Goal: Task Accomplishment & Management: Use online tool/utility

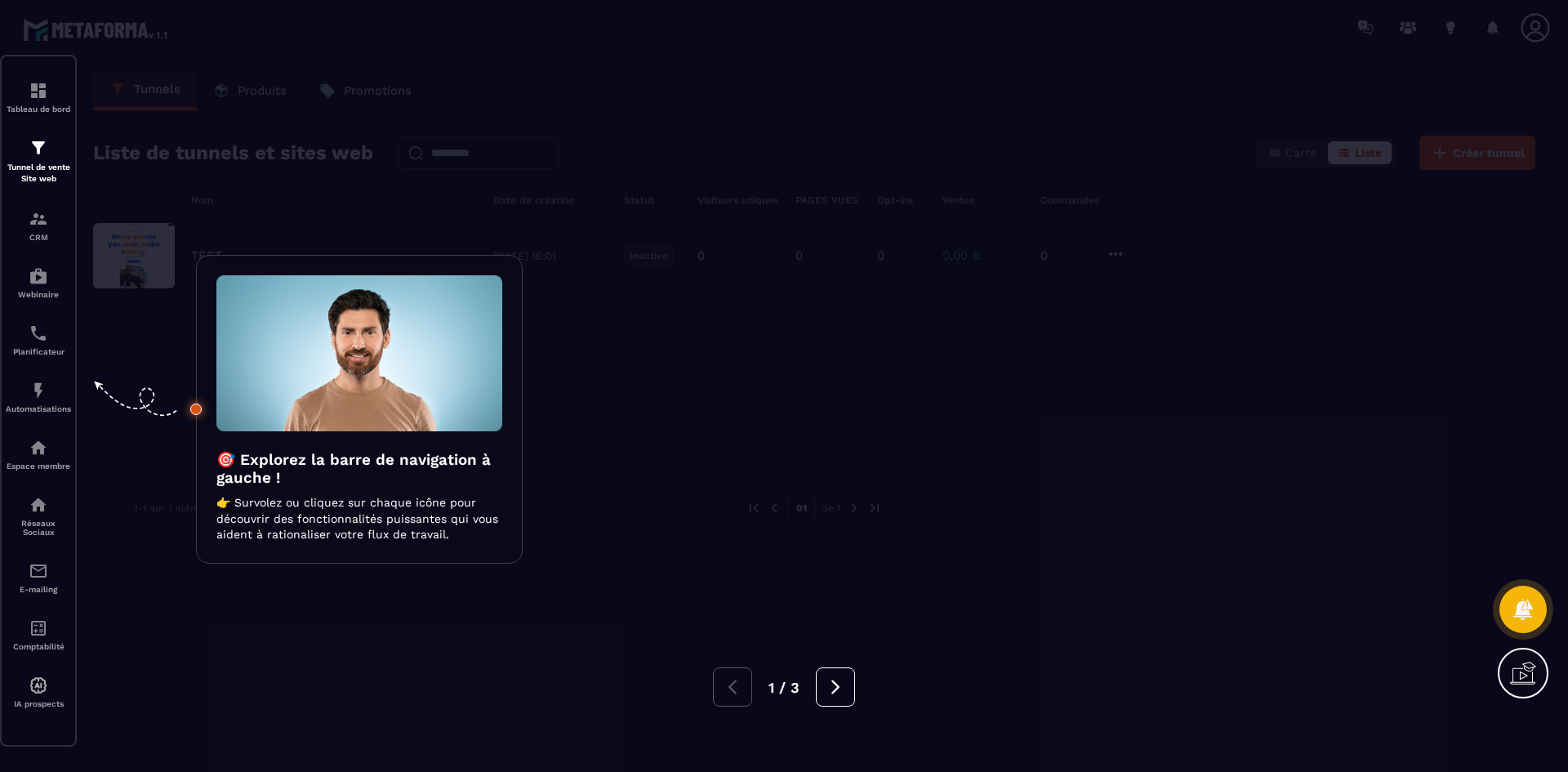
click at [827, 172] on div at bounding box center [784, 386] width 1568 height 772
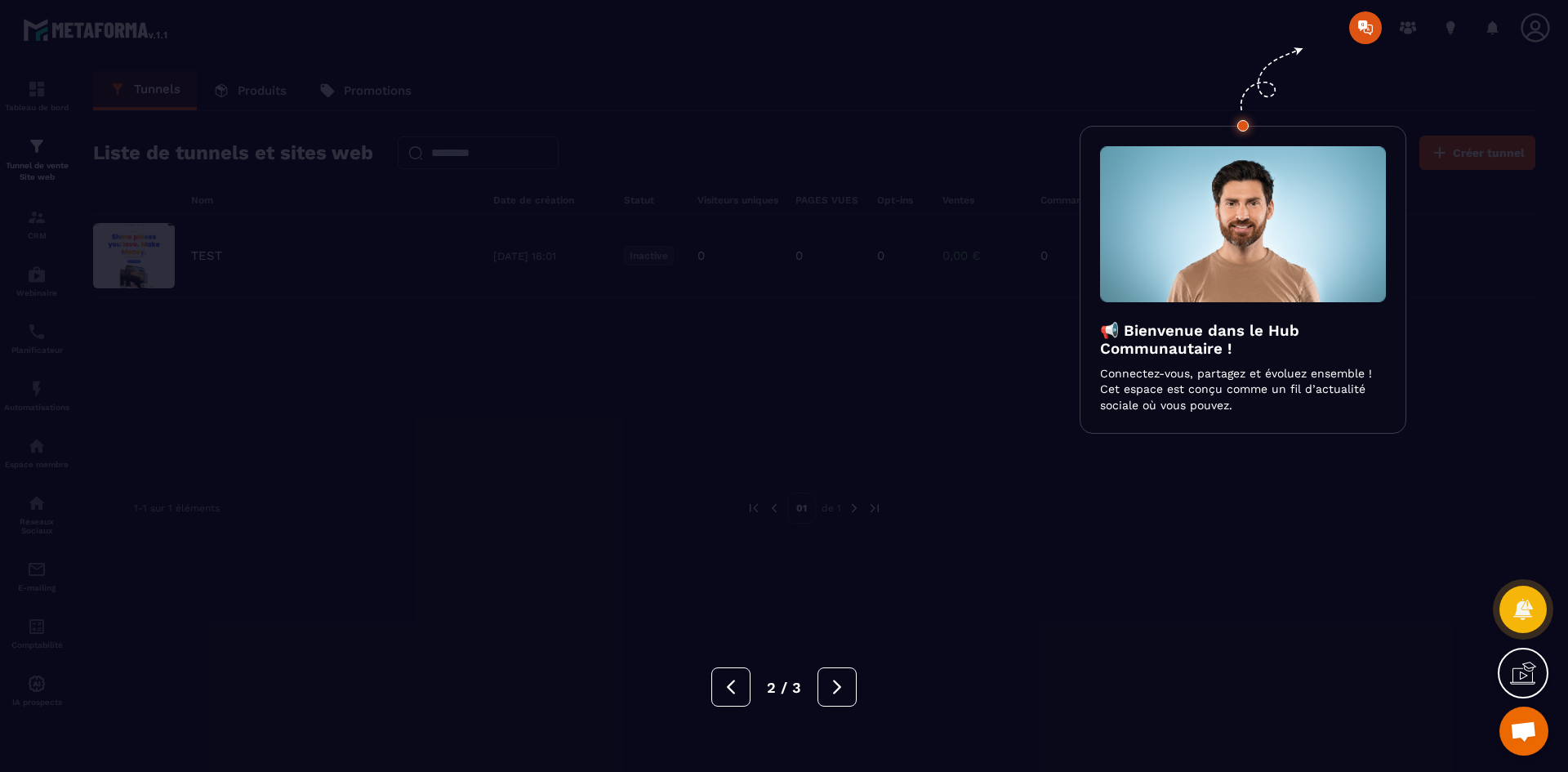
click at [827, 172] on div at bounding box center [784, 386] width 1568 height 772
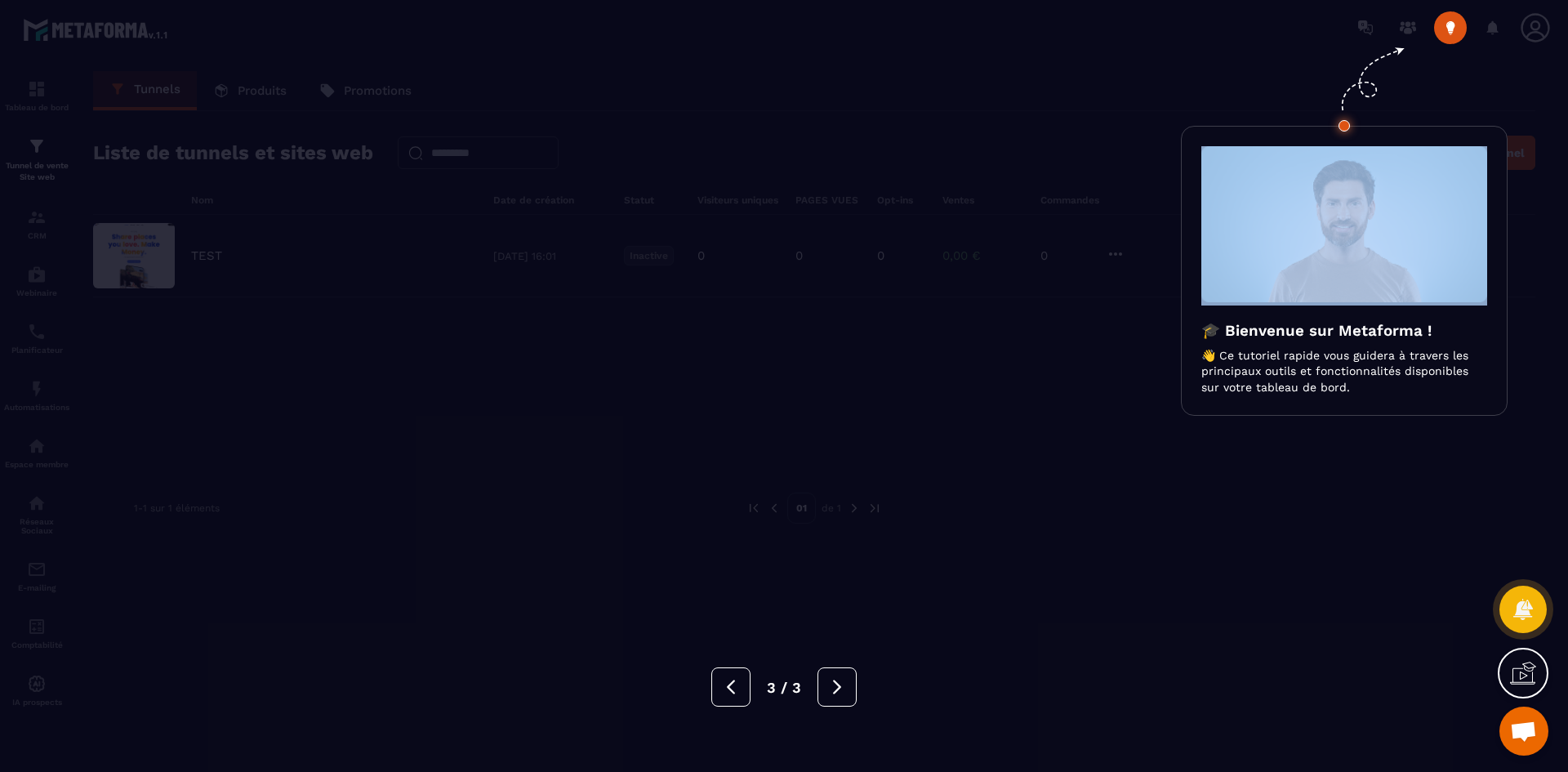
click at [827, 172] on div at bounding box center [784, 386] width 1568 height 772
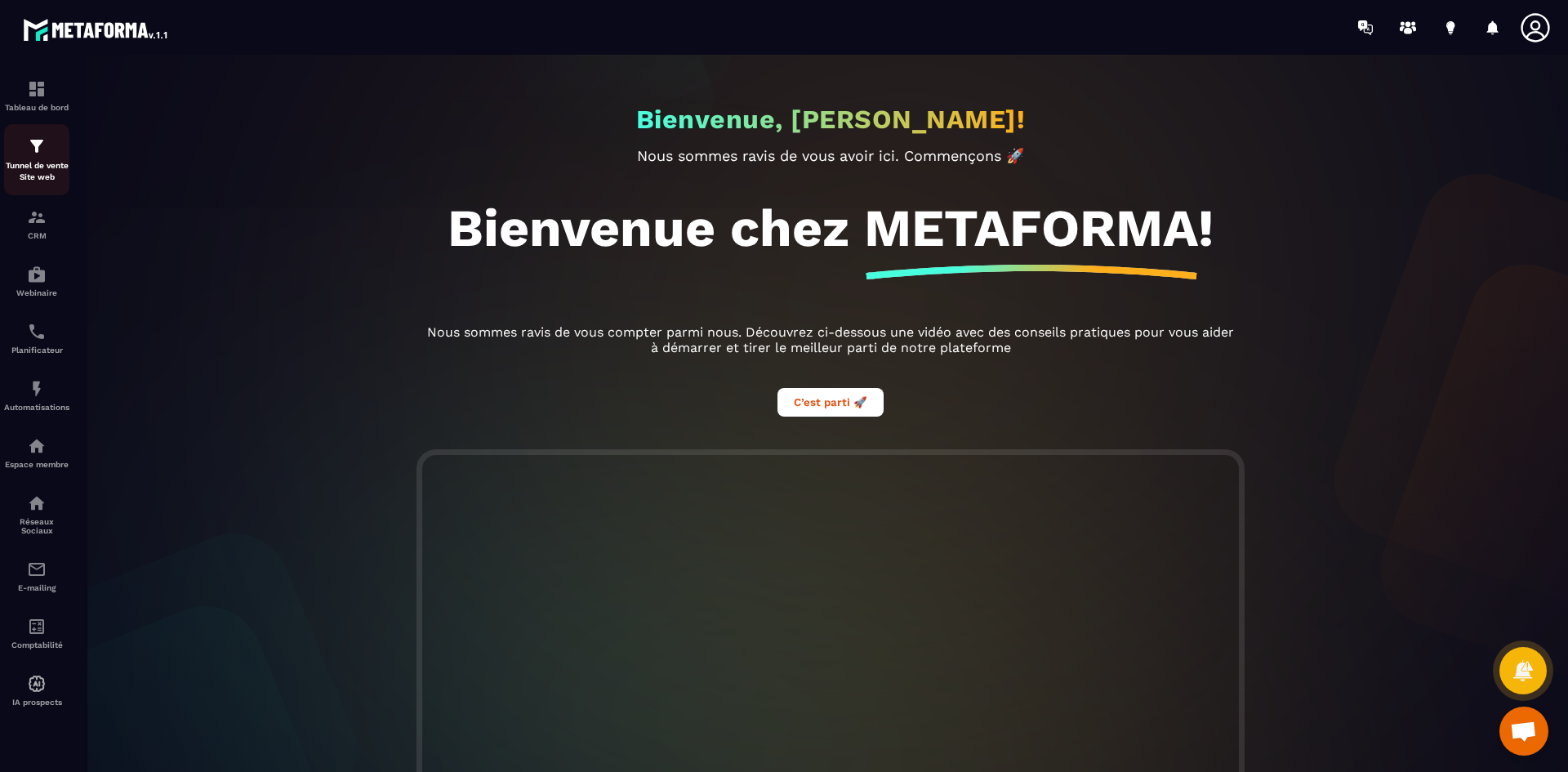
click at [32, 152] on img at bounding box center [37, 146] width 20 height 20
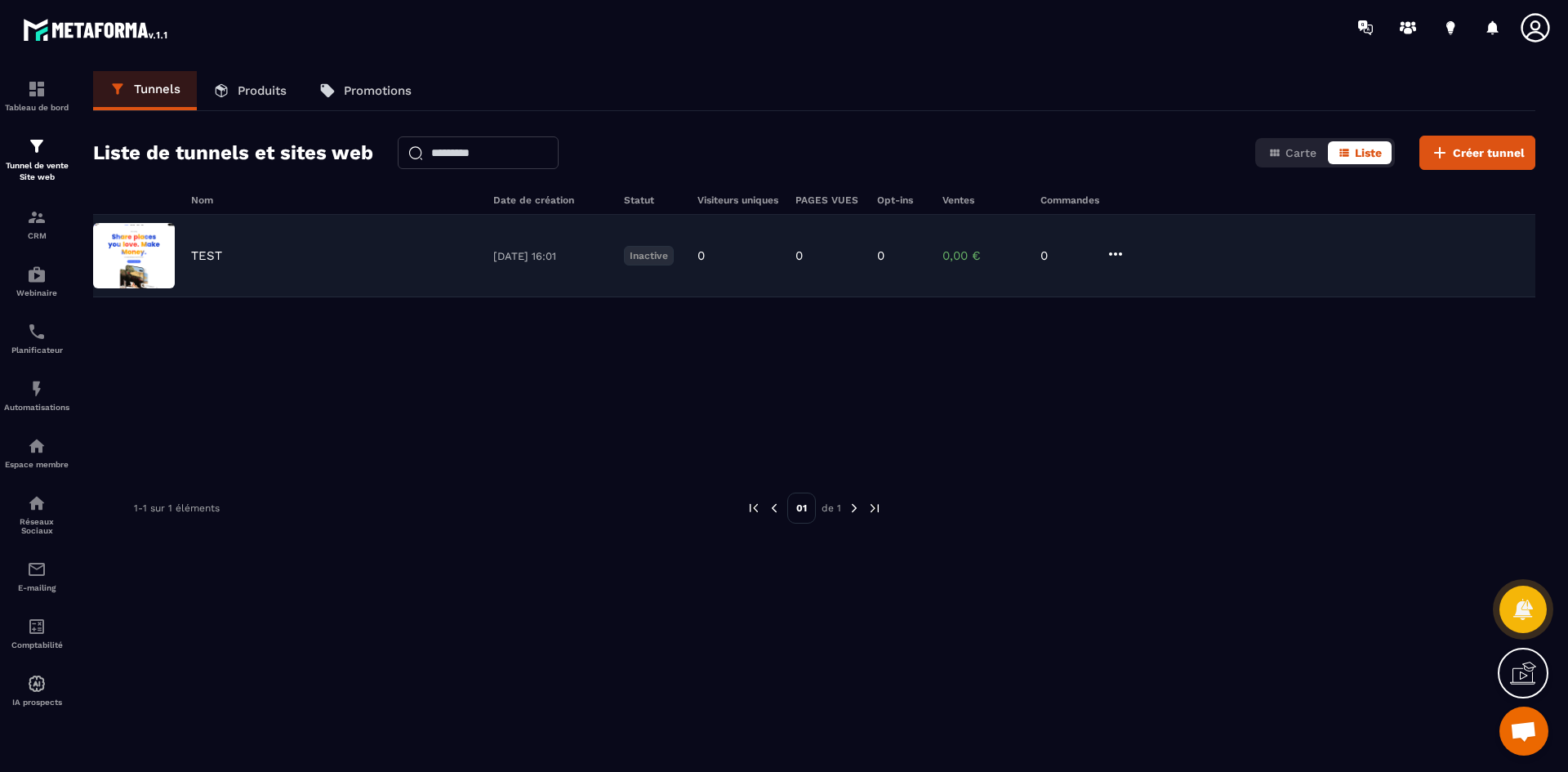
click at [383, 286] on div "TEST 02/09/2025 16:01 Inactive 0 0 0 0,00 € 0" at bounding box center [814, 256] width 1442 height 83
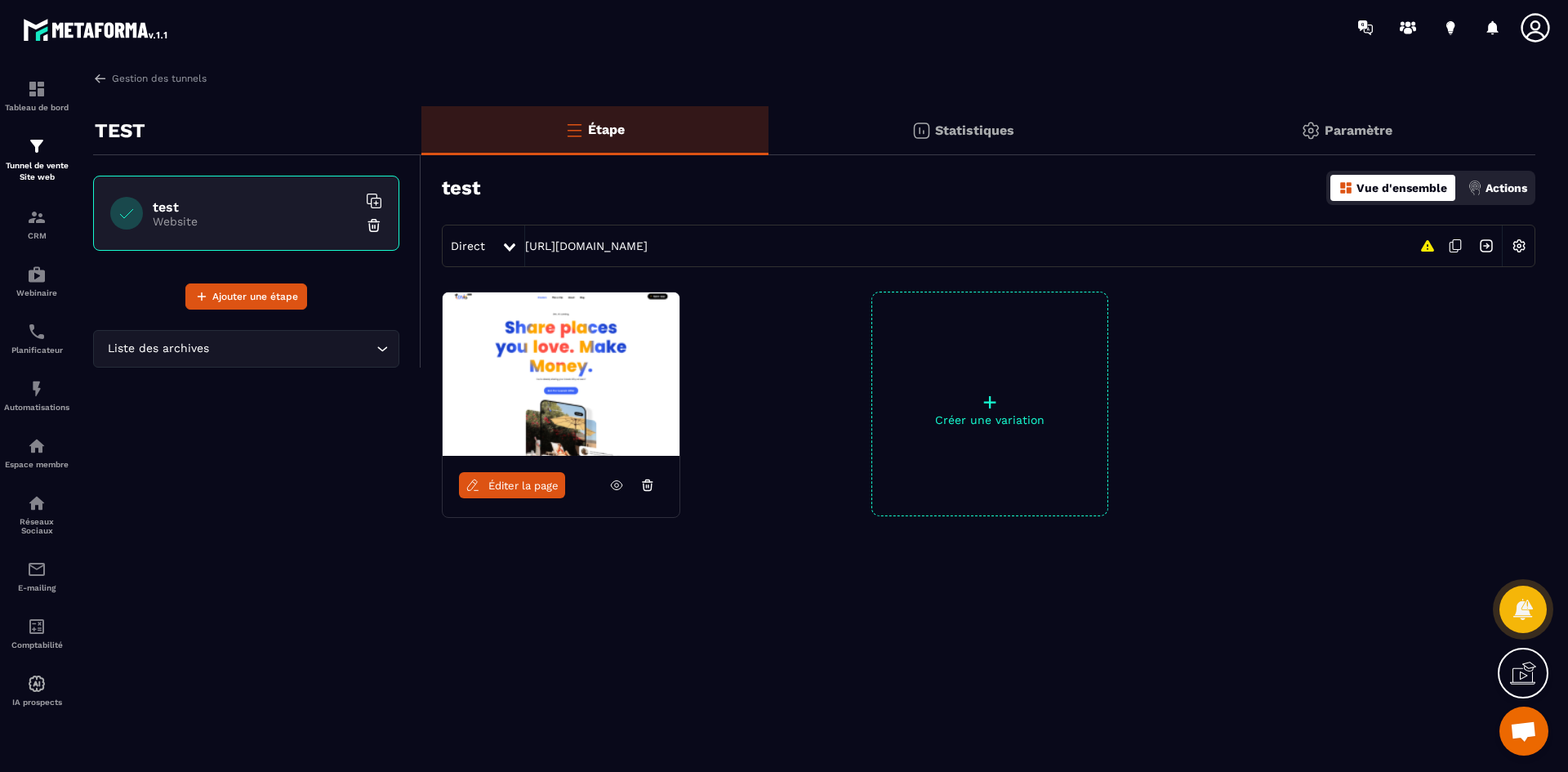
click at [508, 250] on icon at bounding box center [509, 247] width 12 height 8
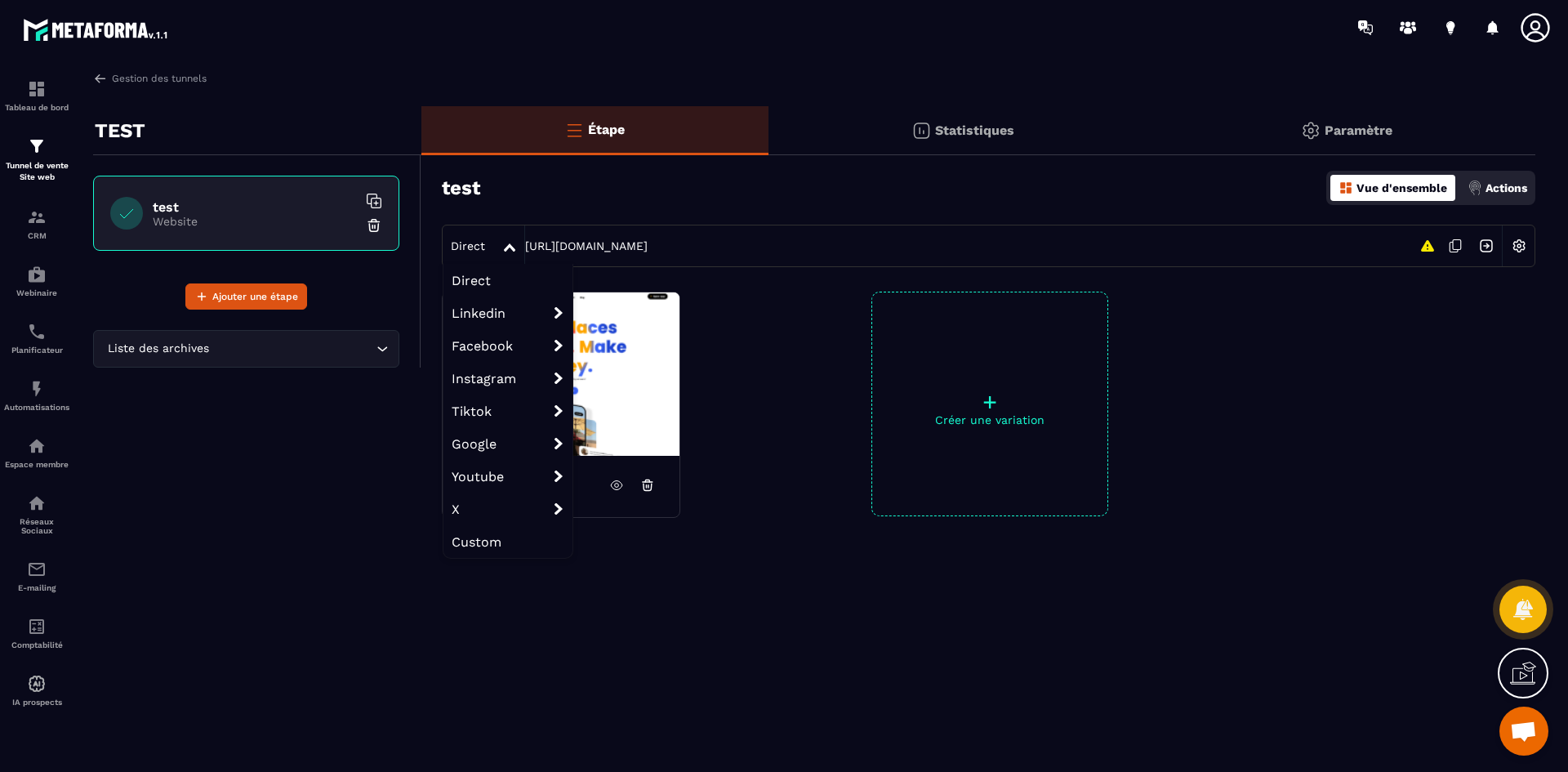
click at [508, 250] on icon at bounding box center [509, 247] width 12 height 8
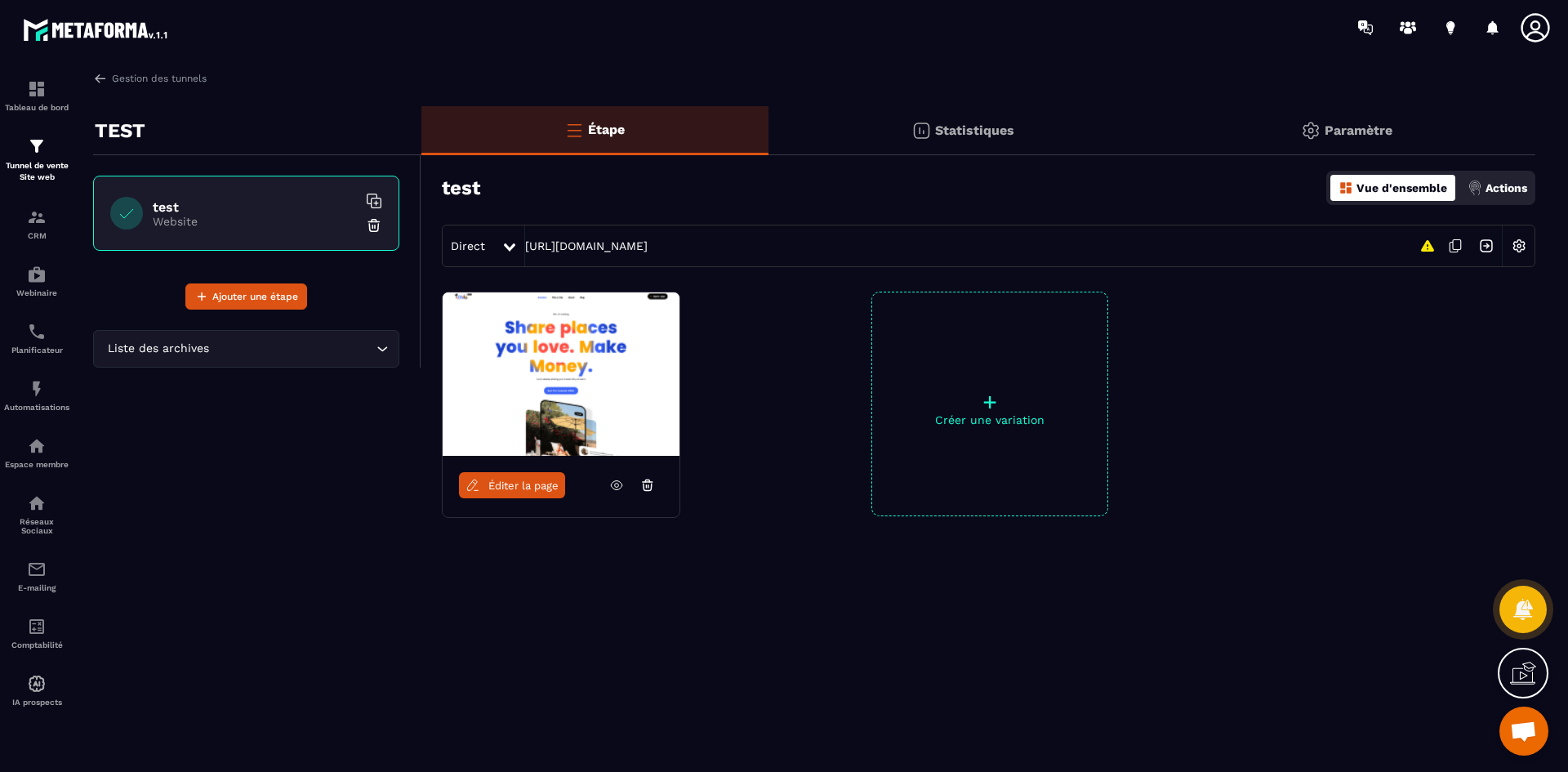
click at [507, 482] on span "Éditer la page" at bounding box center [523, 485] width 70 height 12
